Goal: Find specific page/section: Go to known website

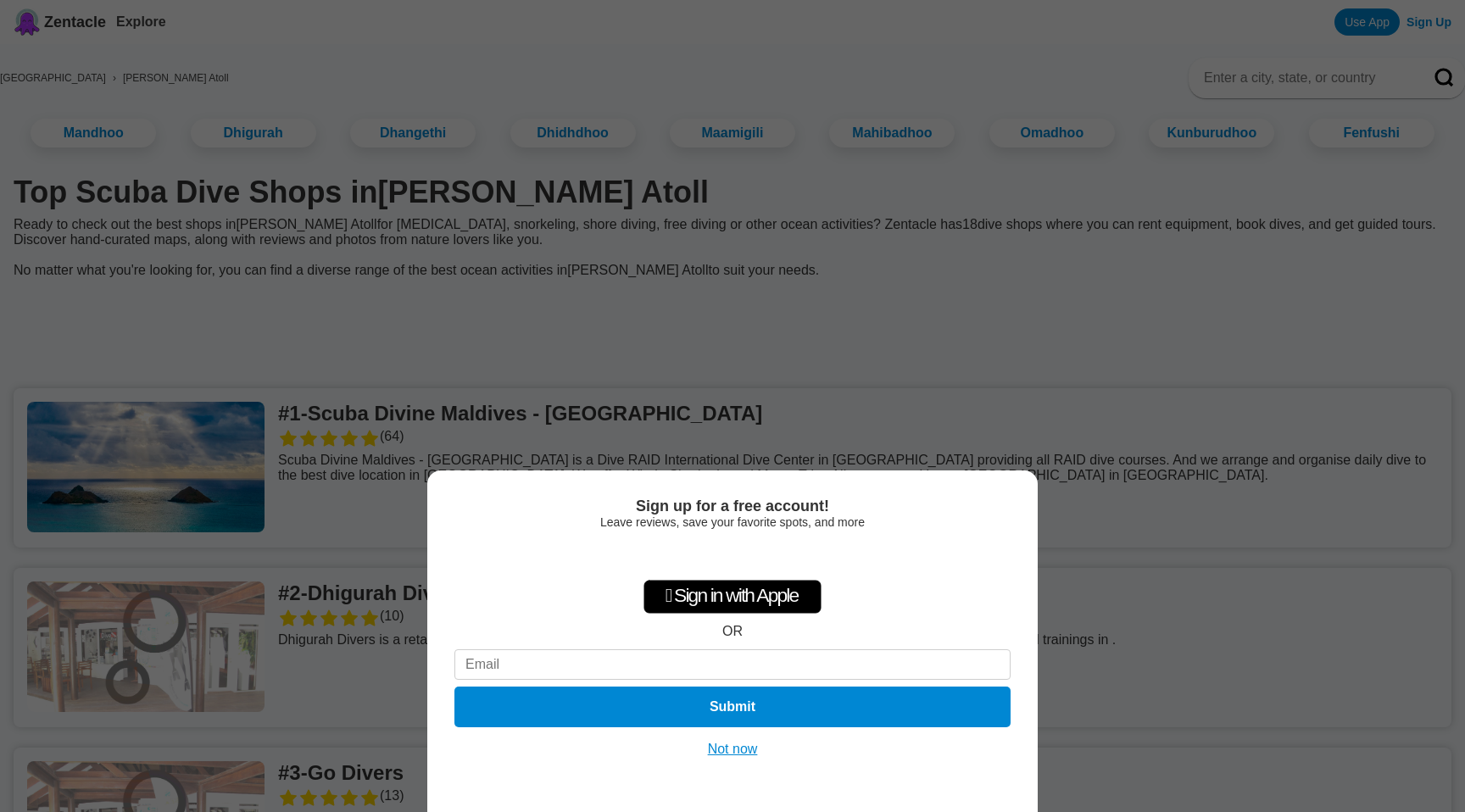
click at [721, 753] on button "Not now" at bounding box center [732, 749] width 60 height 17
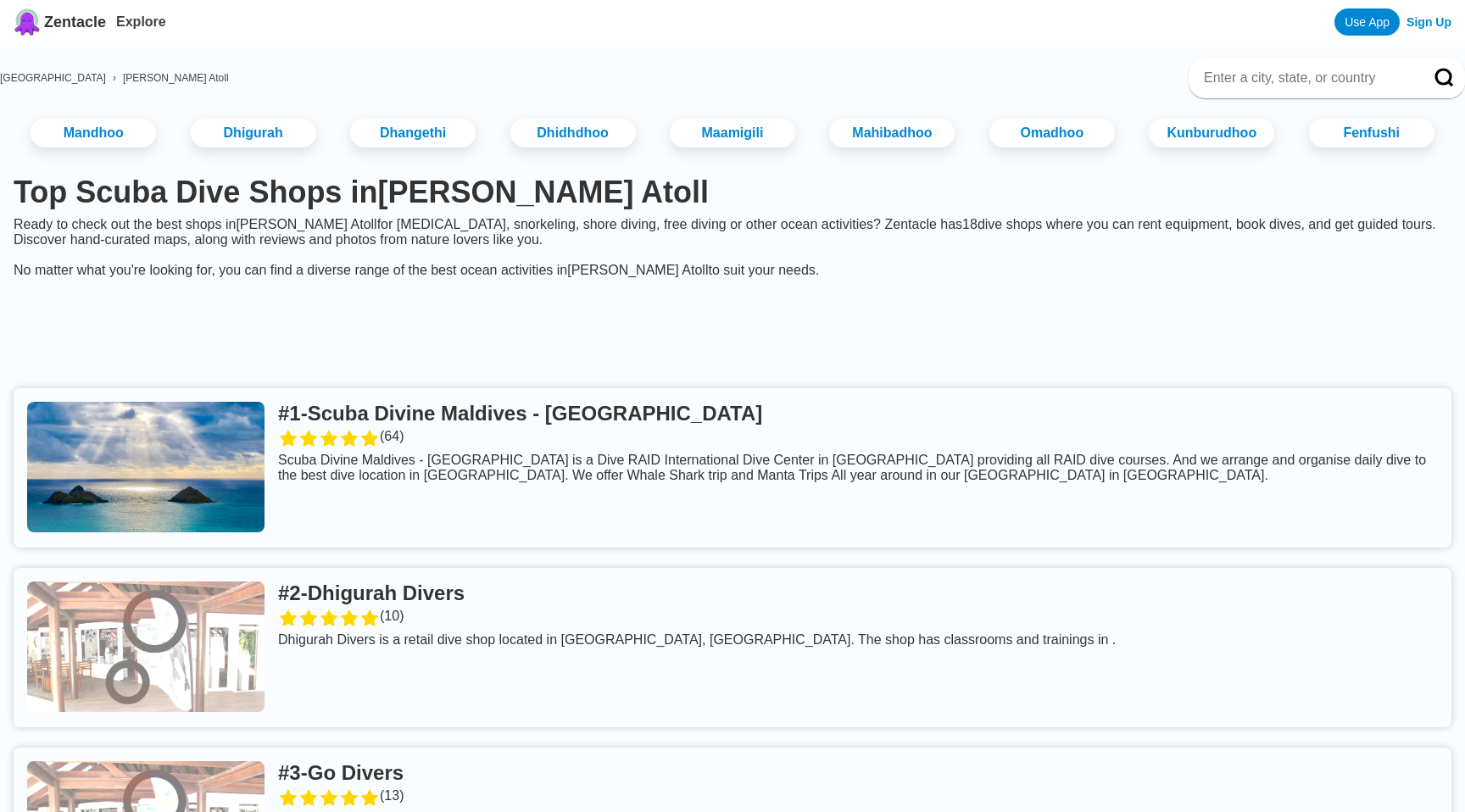
click at [636, 388] on link at bounding box center [732, 468] width 1438 height 160
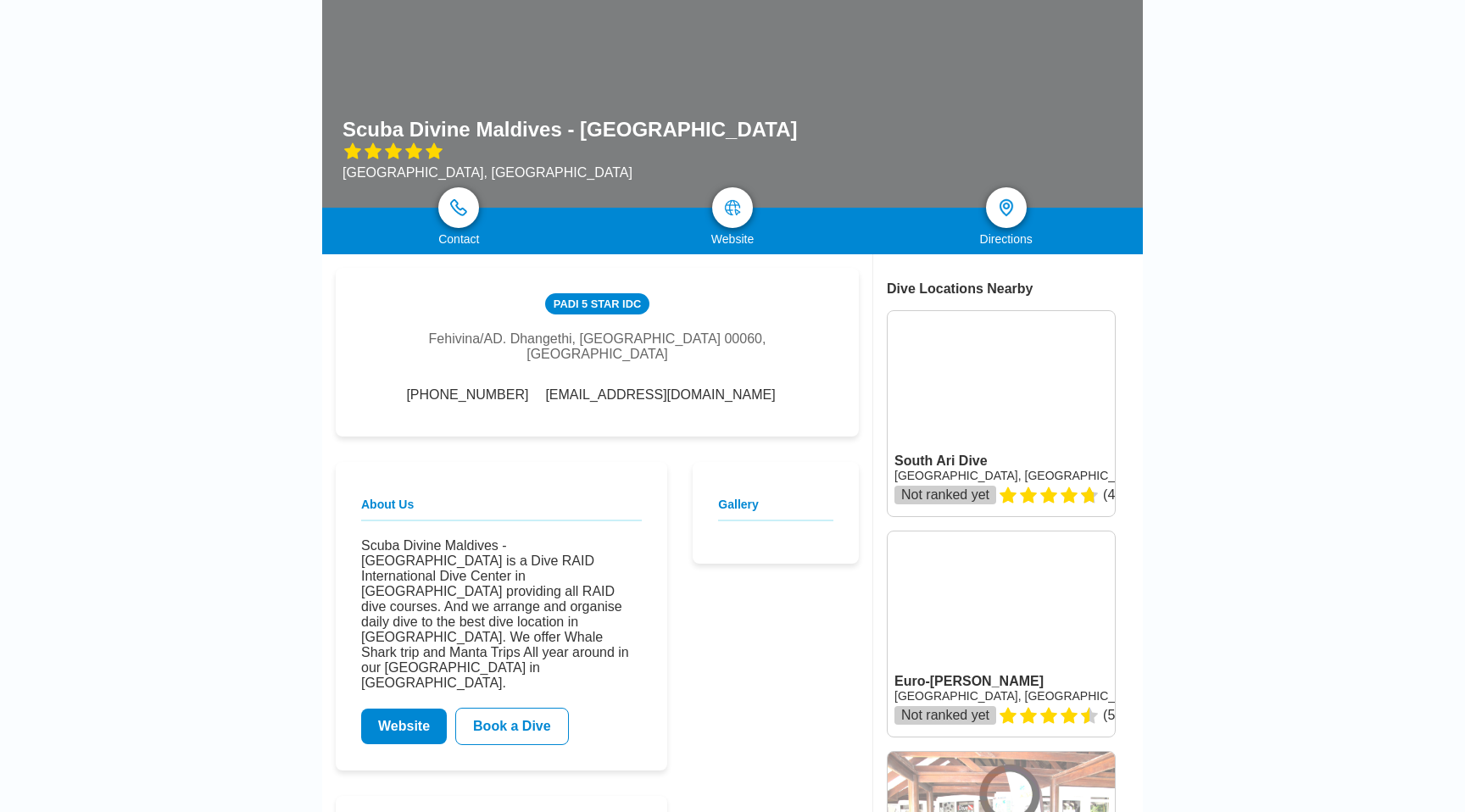
scroll to position [137, 0]
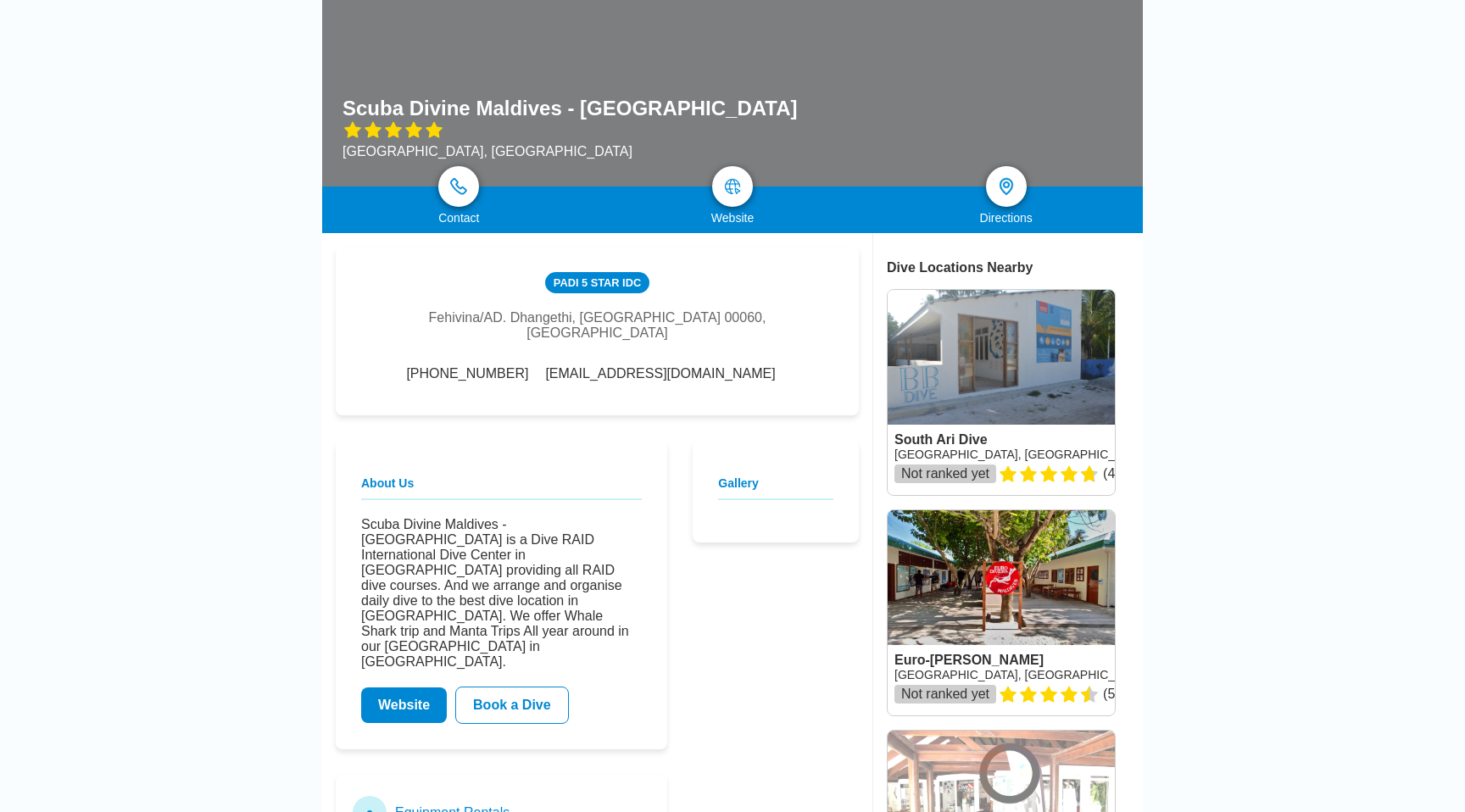
click at [421, 687] on link "Website" at bounding box center [403, 705] width 86 height 36
click at [406, 687] on link "Website" at bounding box center [403, 705] width 86 height 36
click at [424, 687] on link "Website" at bounding box center [403, 705] width 86 height 36
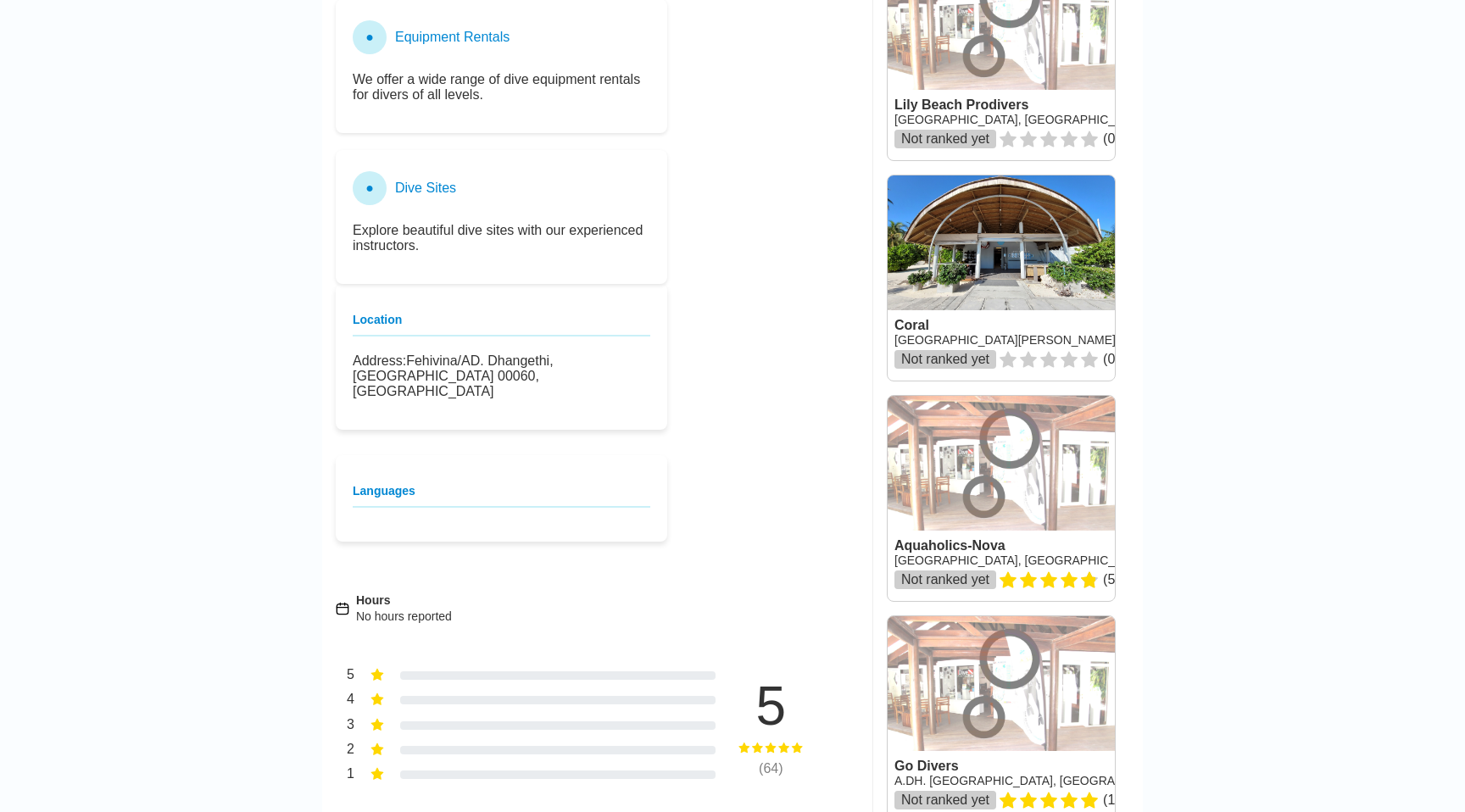
scroll to position [902, 0]
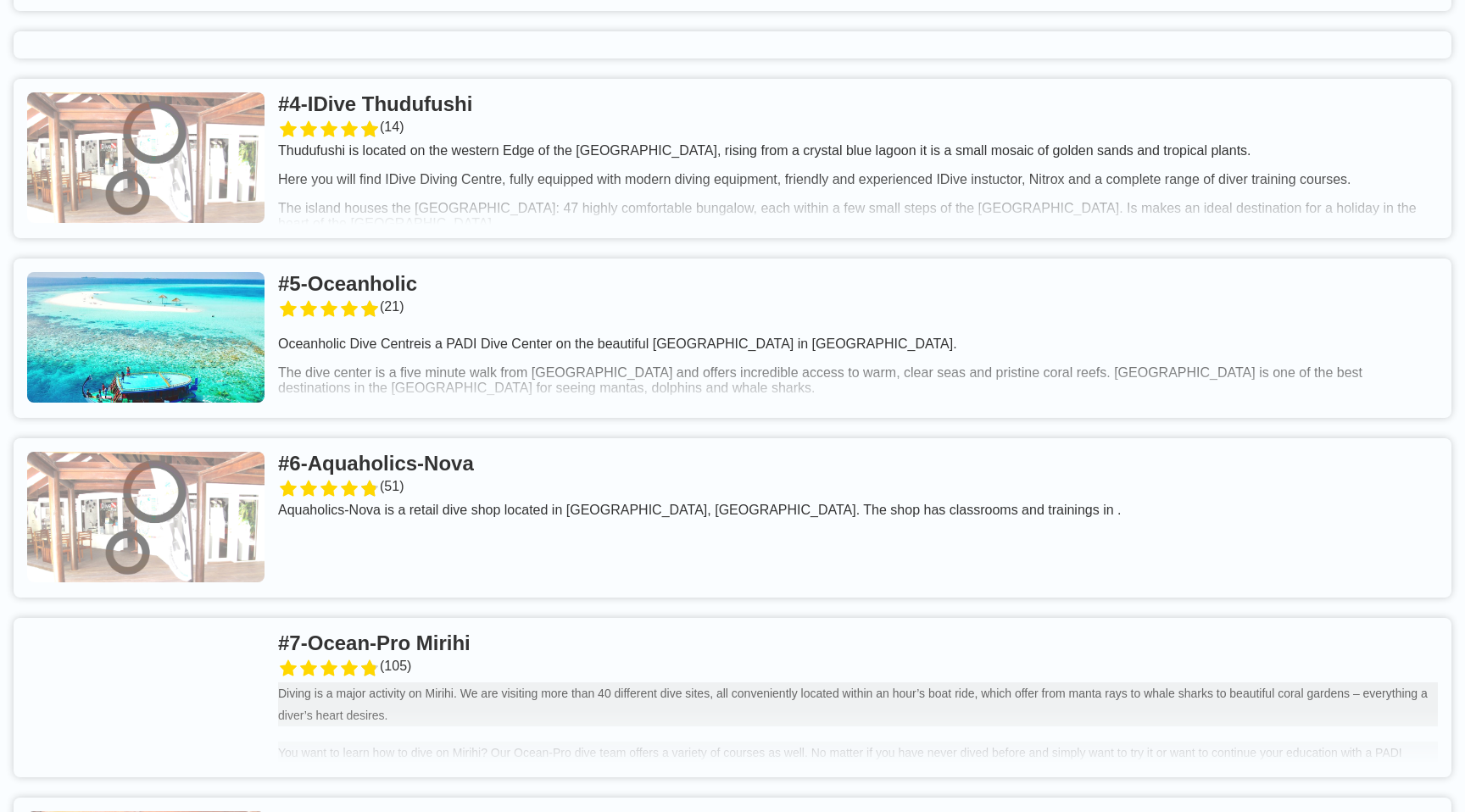
scroll to position [972, 0]
